Goal: Transaction & Acquisition: Obtain resource

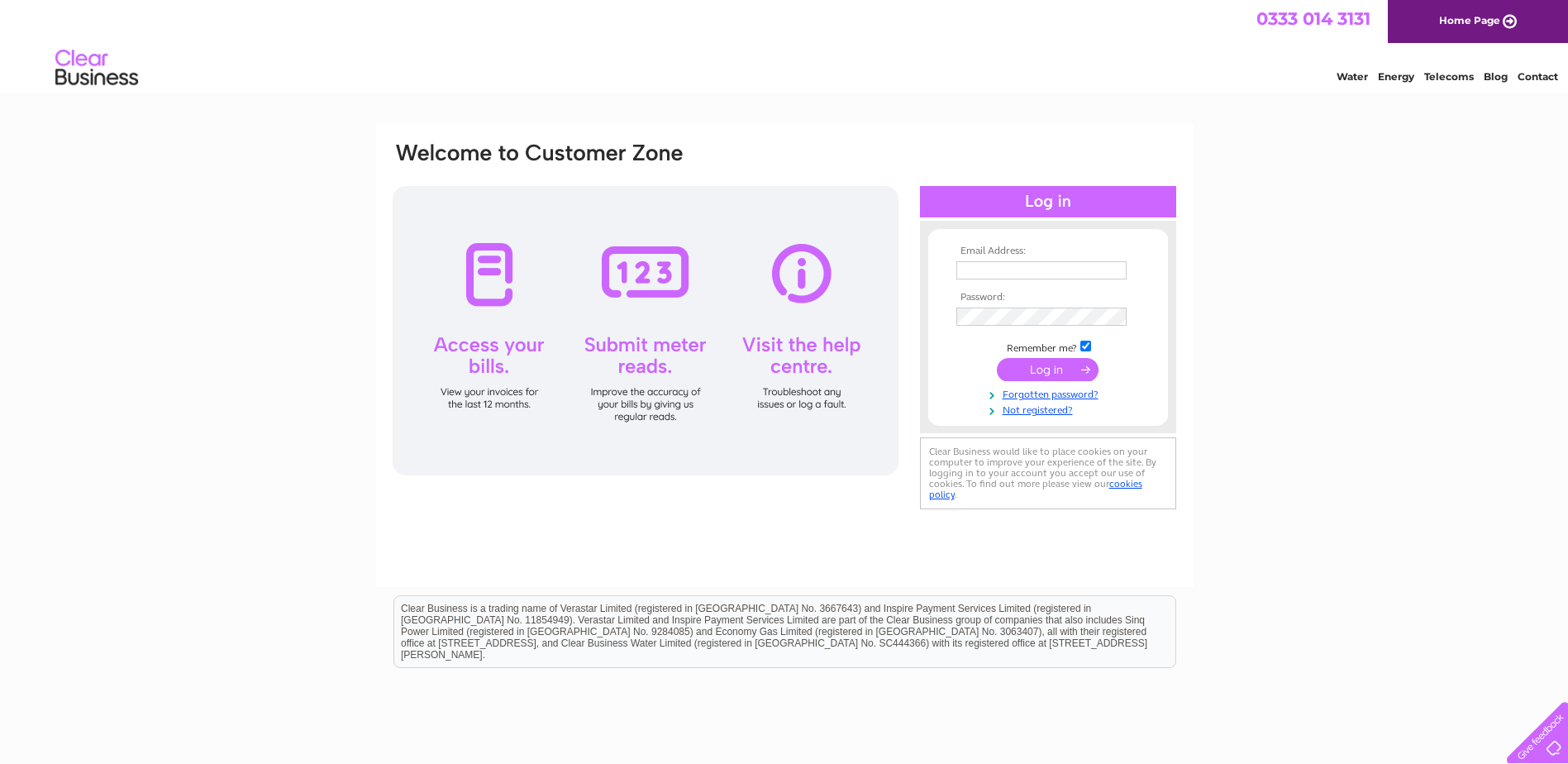
click at [1012, 279] on input "text" at bounding box center [1040, 270] width 170 height 18
type input "invoices@cats.org.uk"
click at [1029, 371] on input "submit" at bounding box center [1047, 369] width 102 height 23
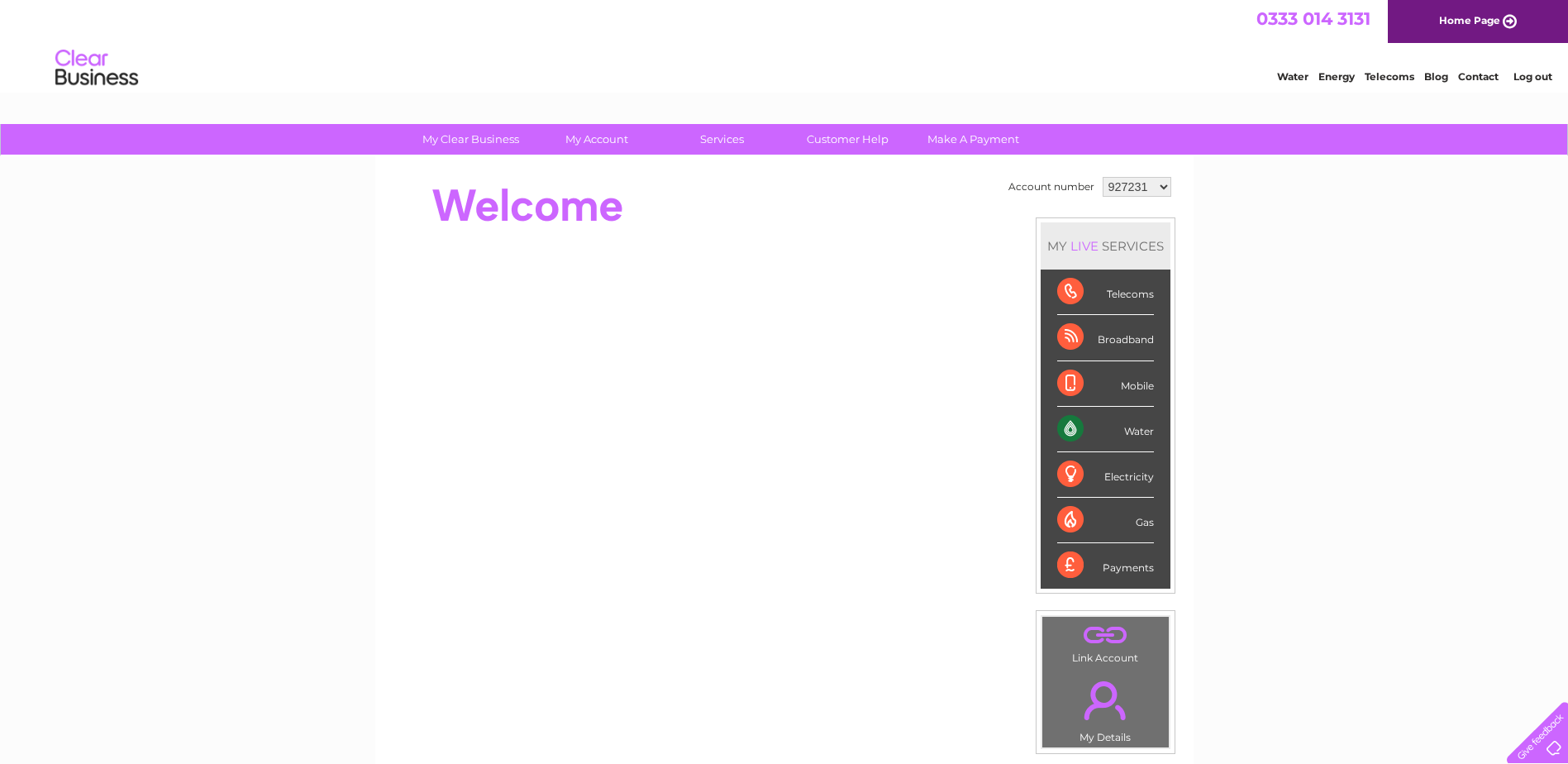
click at [1149, 192] on select "927231 928058 1110428" at bounding box center [1136, 187] width 69 height 20
select select "928058"
click at [1102, 177] on select "927231 928058 1110428" at bounding box center [1136, 187] width 69 height 20
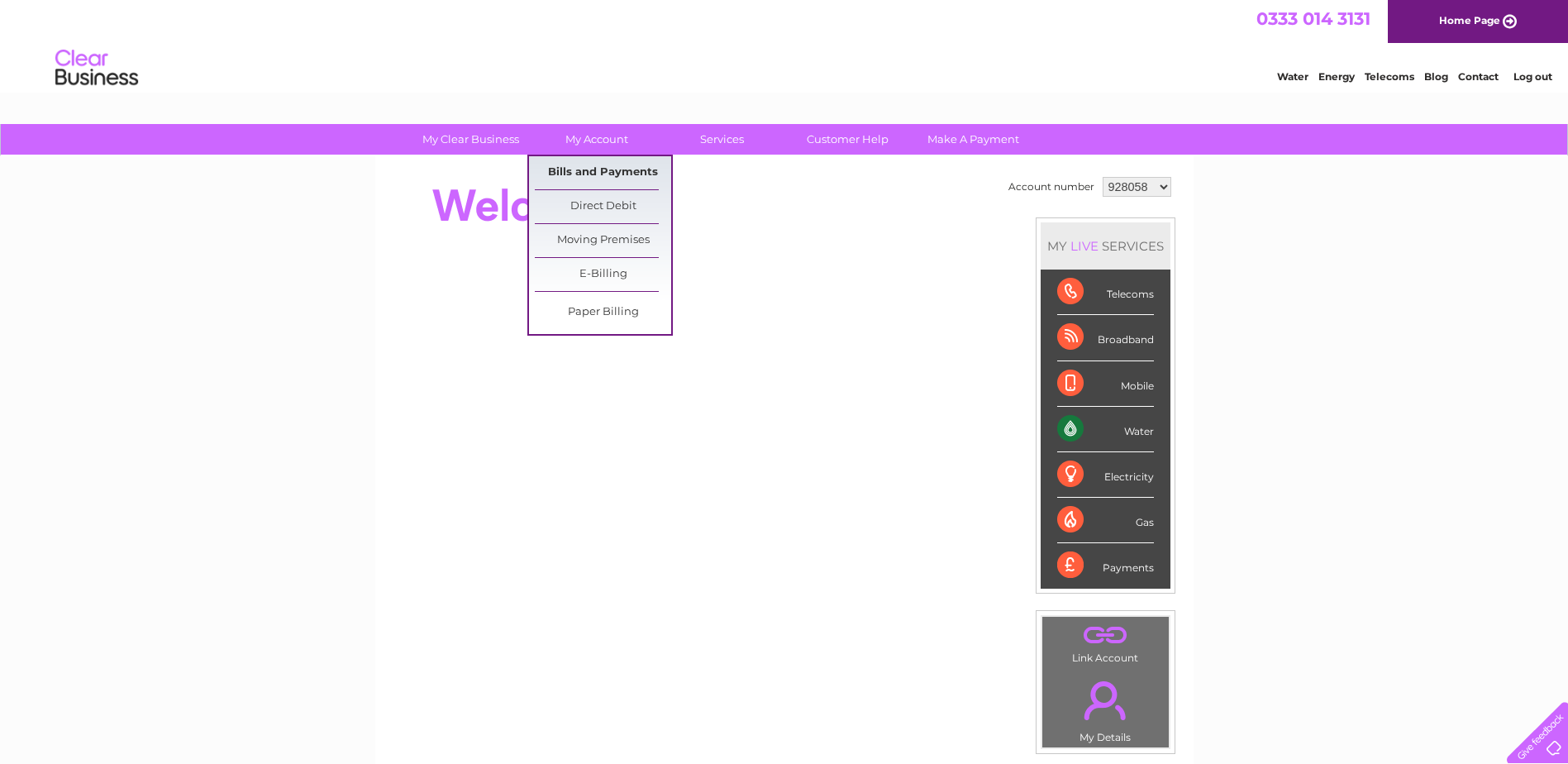
click at [586, 168] on link "Bills and Payments" at bounding box center [603, 173] width 136 height 33
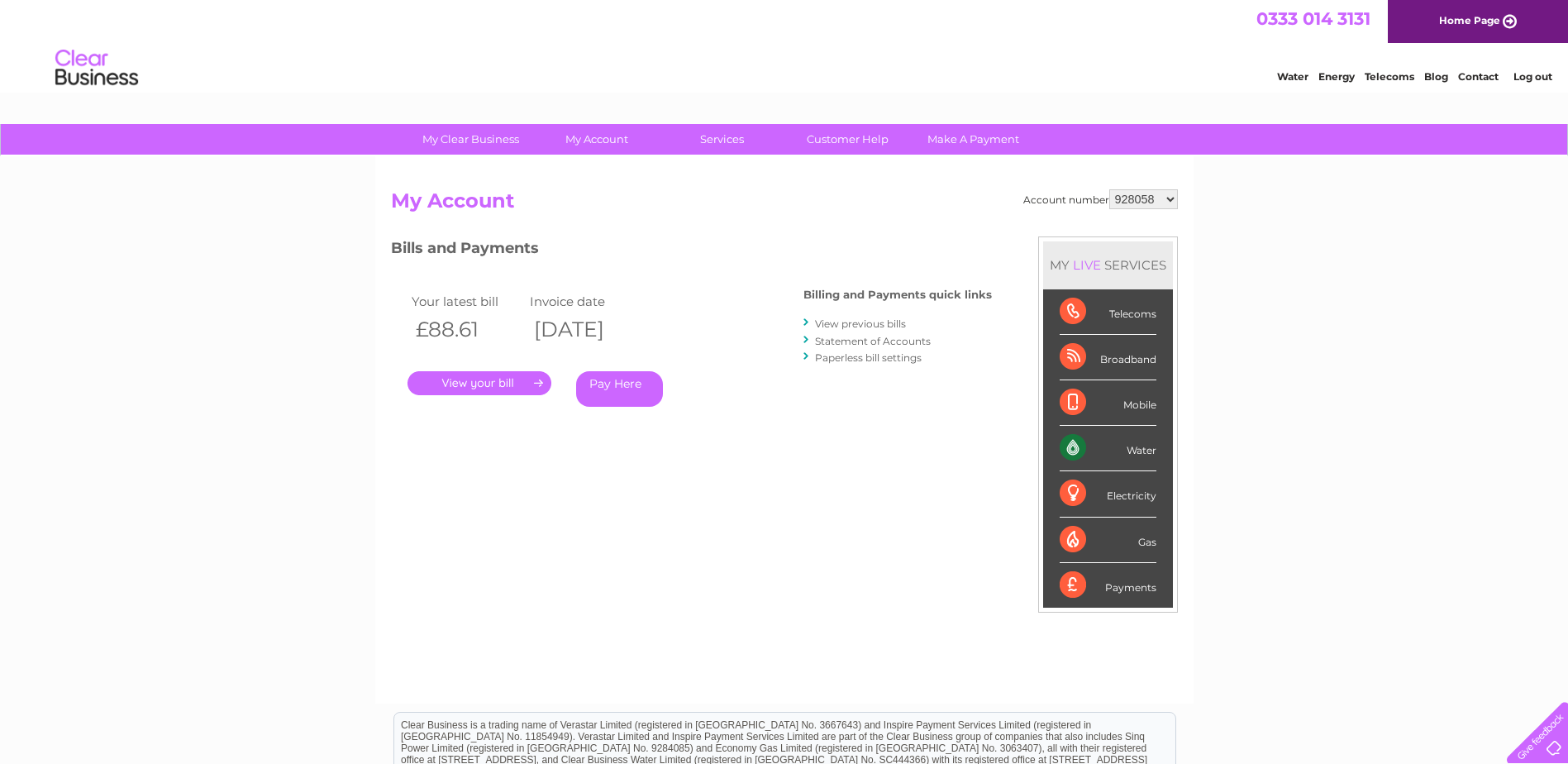
click at [498, 380] on link "." at bounding box center [479, 383] width 143 height 24
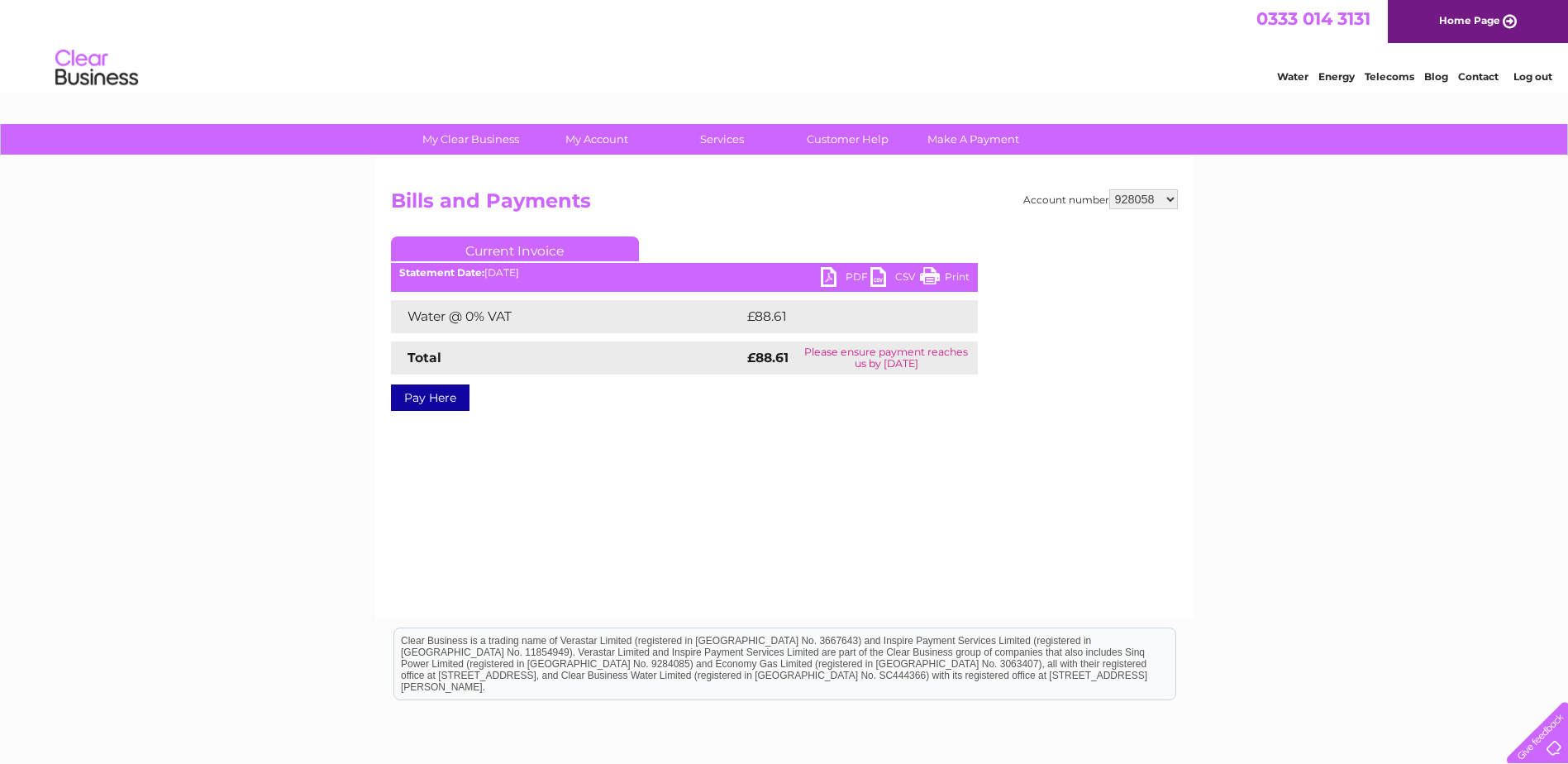
click at [839, 272] on link "PDF" at bounding box center [846, 279] width 50 height 24
click at [832, 276] on link "PDF" at bounding box center [846, 279] width 50 height 24
click at [833, 268] on link "PDF" at bounding box center [846, 279] width 50 height 24
click at [1159, 198] on select "927231 928058 1110428" at bounding box center [1143, 200] width 69 height 20
select select "1110428"
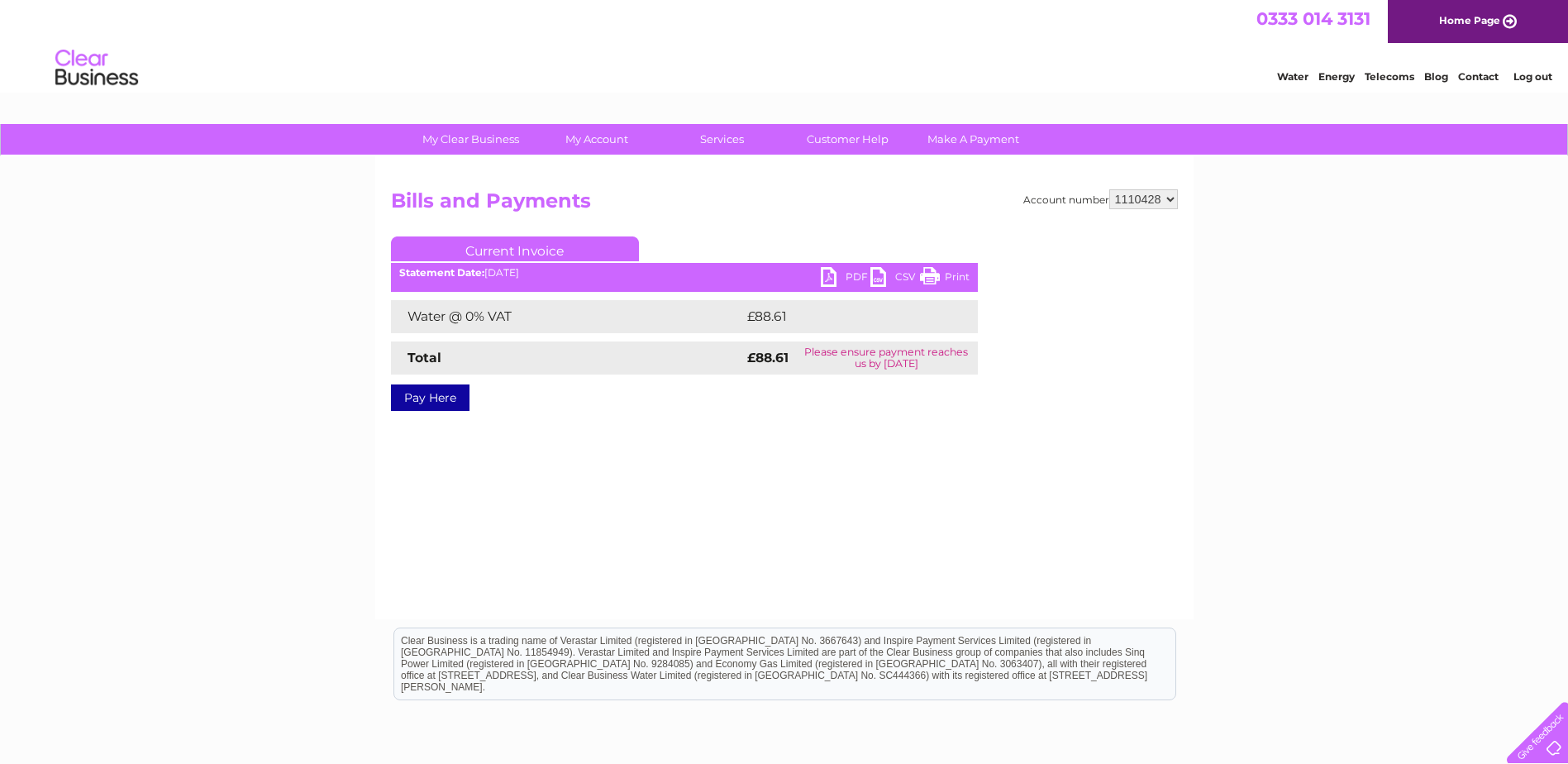
click at [1110, 189] on select "927231 928058 1110428" at bounding box center [1143, 200] width 69 height 20
click at [824, 281] on link "PDF" at bounding box center [846, 279] width 50 height 24
click at [1151, 211] on h2 "Bills and Payments" at bounding box center [784, 205] width 787 height 31
click at [1151, 200] on select "927231 928058 1110428" at bounding box center [1143, 200] width 69 height 20
select select "927231"
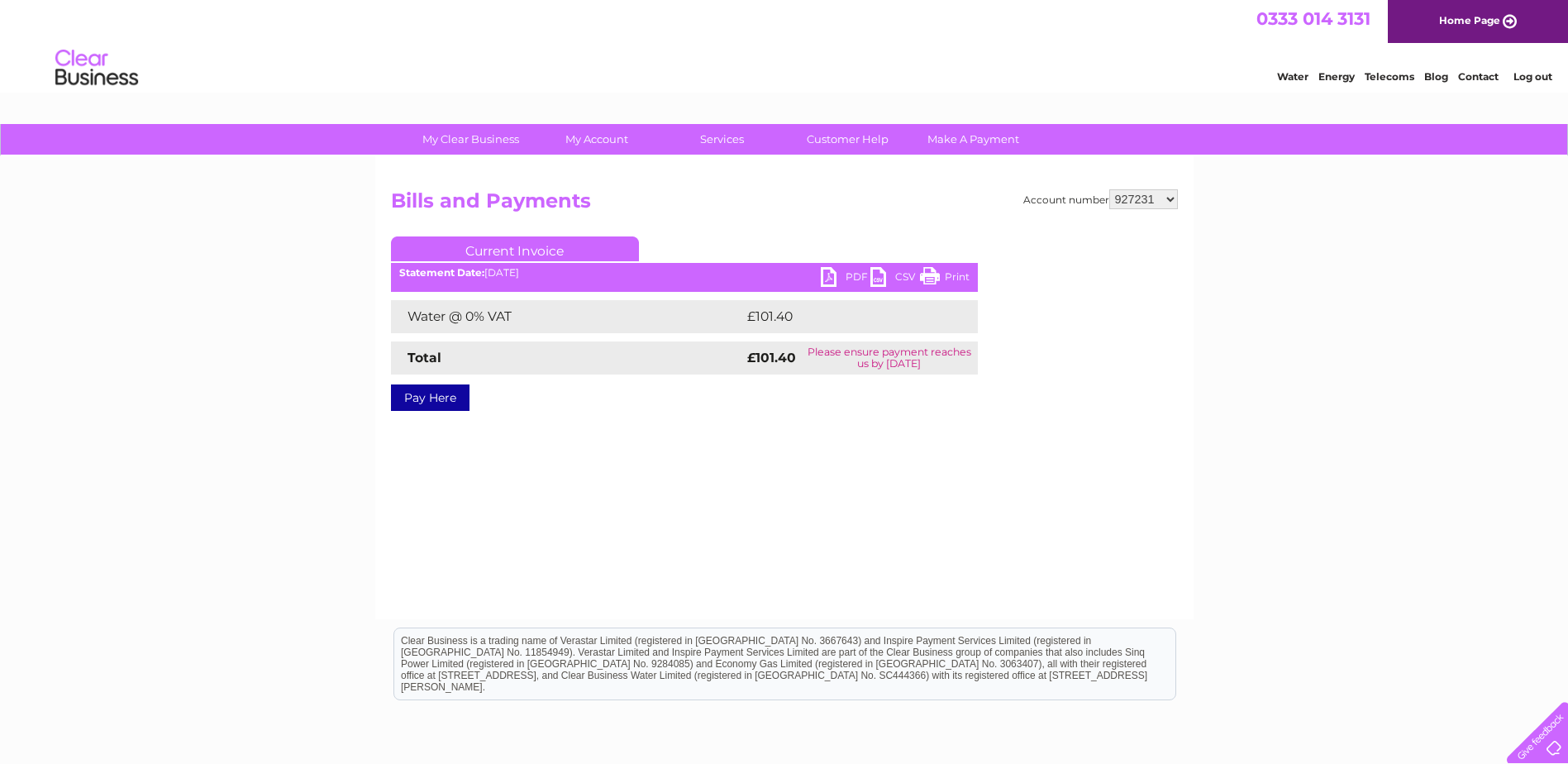
click at [1110, 189] on select "927231 928058 1110428" at bounding box center [1143, 200] width 69 height 20
click at [832, 279] on link "PDF" at bounding box center [846, 279] width 50 height 24
